Goal: Transaction & Acquisition: Subscribe to service/newsletter

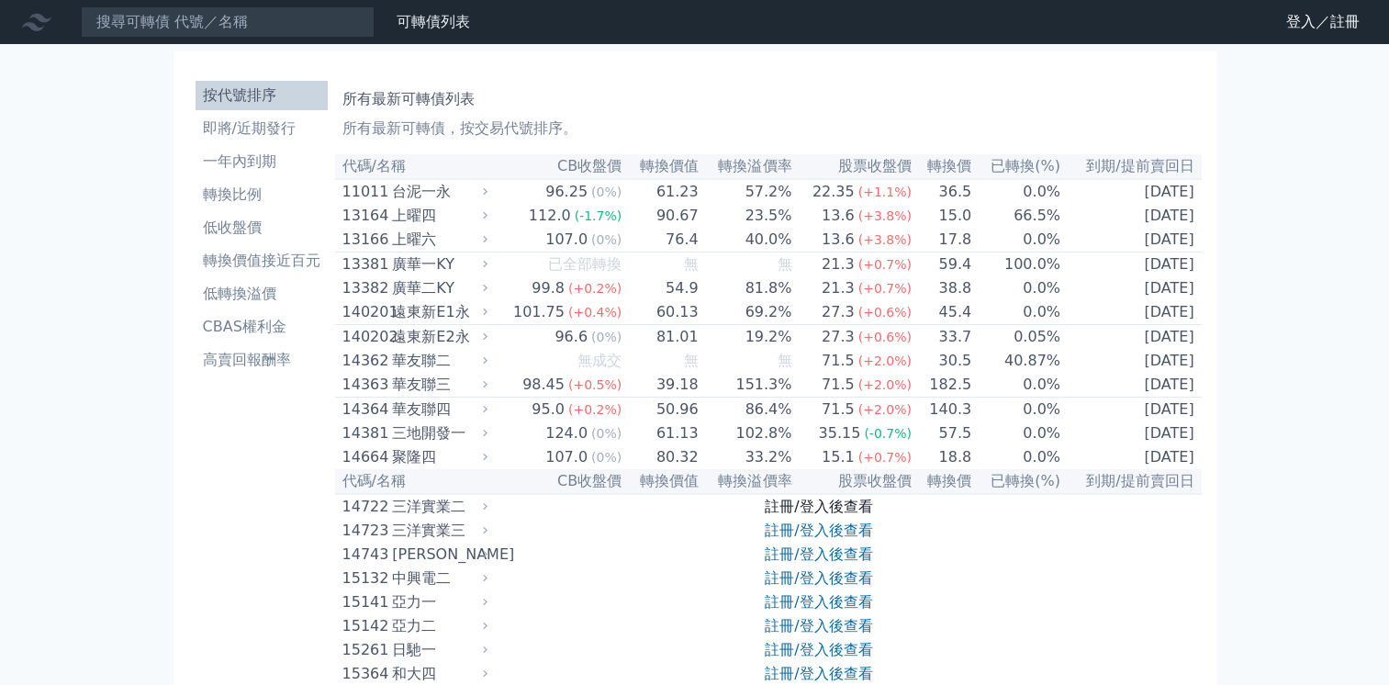
click at [826, 515] on link "註冊/登入後查看" at bounding box center [818, 505] width 107 height 17
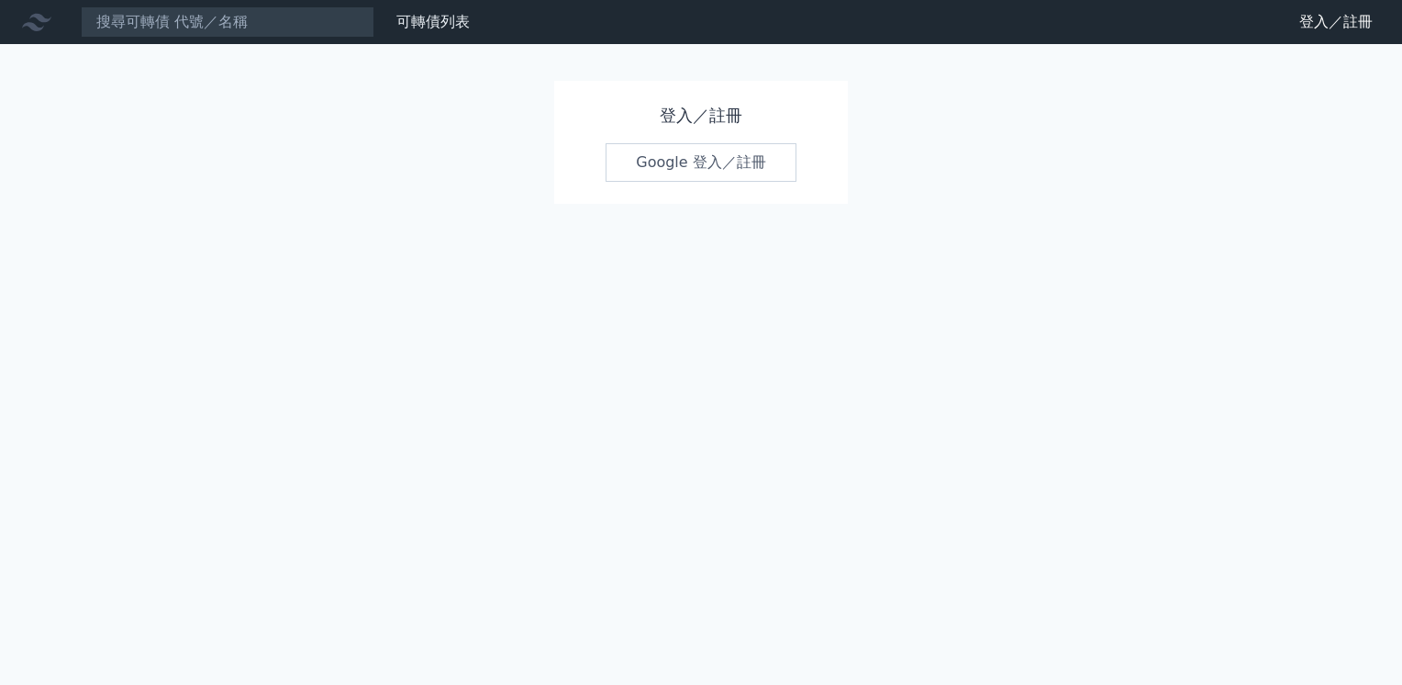
click at [732, 165] on link "Google 登入／註冊" at bounding box center [701, 162] width 191 height 39
